Goal: Find specific page/section: Find specific page/section

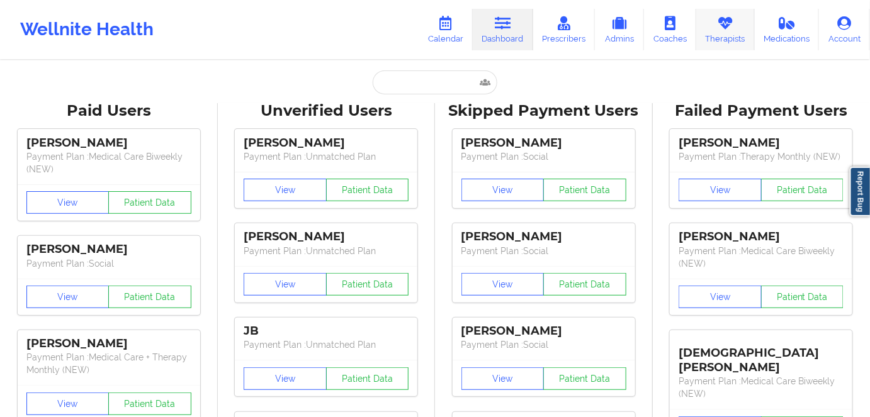
click at [730, 38] on link "Therapists" at bounding box center [725, 30] width 59 height 42
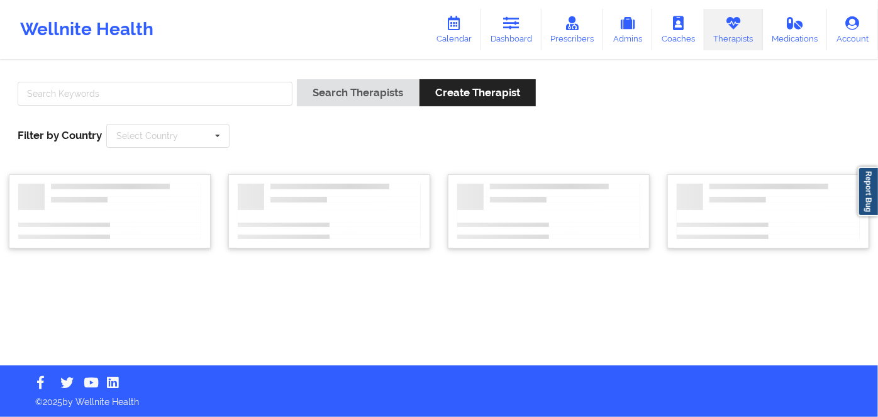
click at [184, 79] on div at bounding box center [155, 97] width 284 height 36
click at [184, 94] on input "text" at bounding box center [155, 94] width 275 height 24
paste input "NICOLE THWEATT"
type input "NICOLE THWEATT"
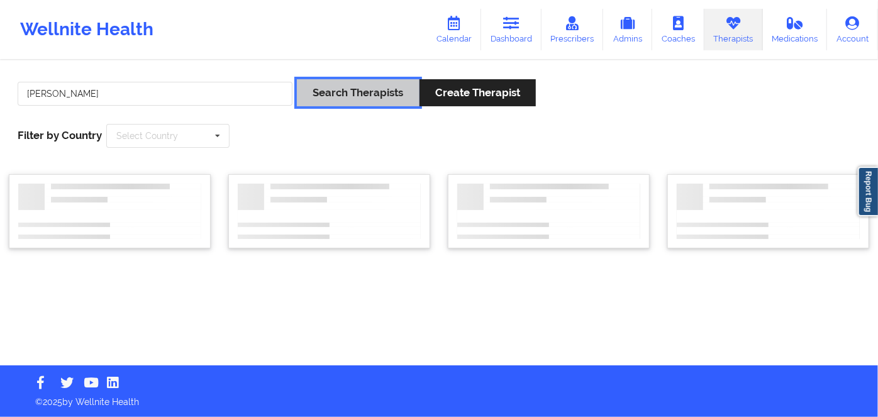
drag, startPoint x: 340, startPoint y: 91, endPoint x: 352, endPoint y: 76, distance: 19.7
click at [342, 90] on button "Search Therapists" at bounding box center [358, 92] width 122 height 27
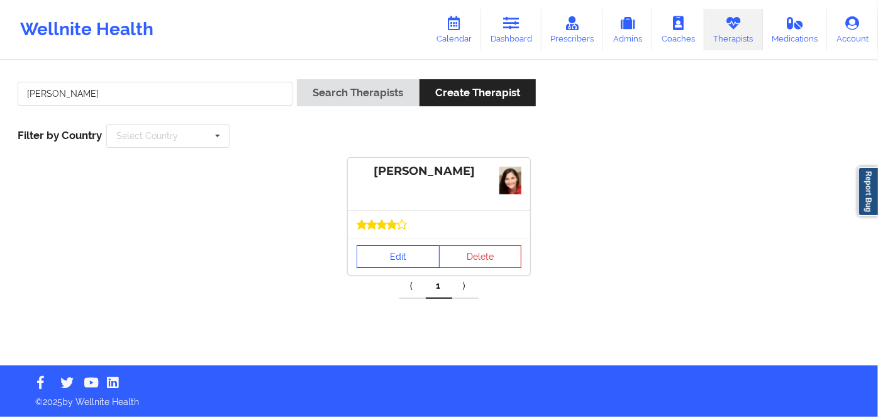
click at [375, 250] on link "Edit" at bounding box center [398, 256] width 83 height 23
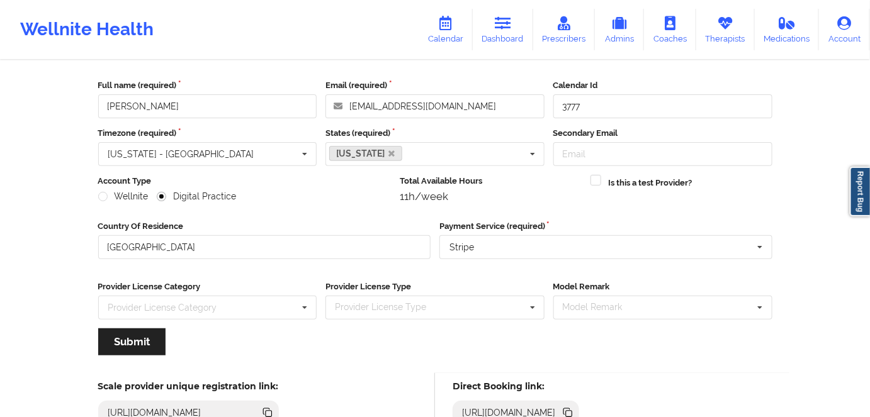
scroll to position [146, 0]
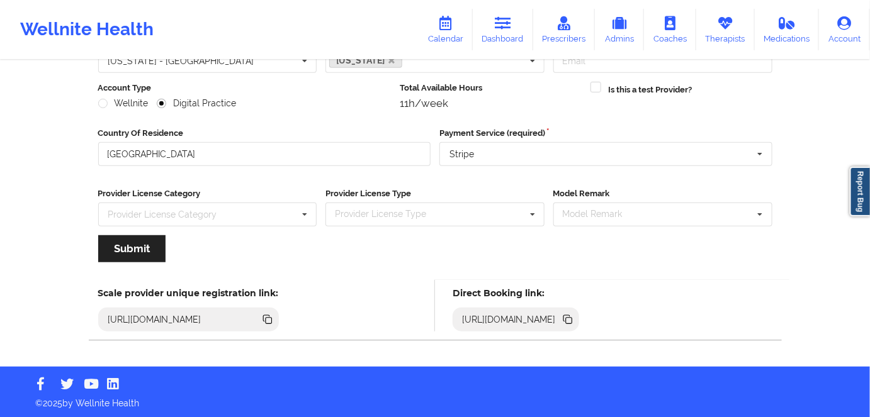
click at [572, 322] on icon at bounding box center [569, 321] width 6 height 6
click at [575, 319] on icon at bounding box center [568, 320] width 14 height 14
